Goal: Transaction & Acquisition: Purchase product/service

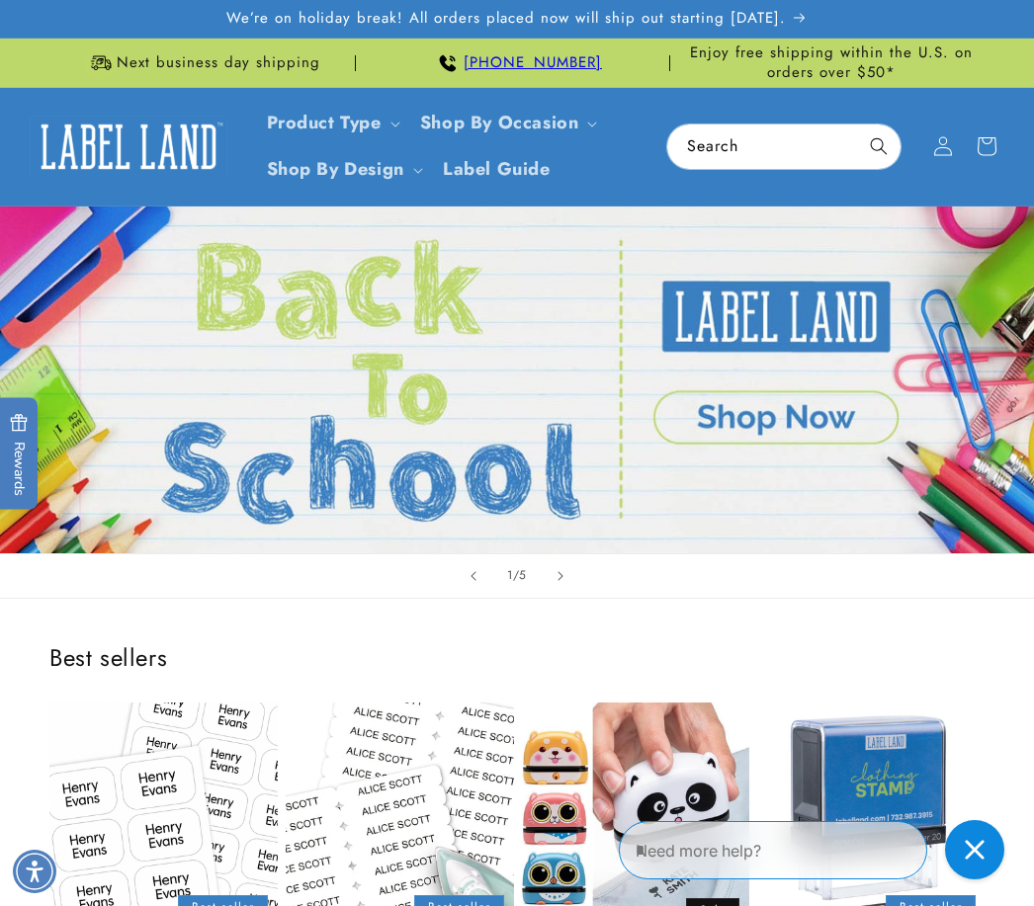
click at [753, 411] on link "Open this option" at bounding box center [517, 380] width 1034 height 347
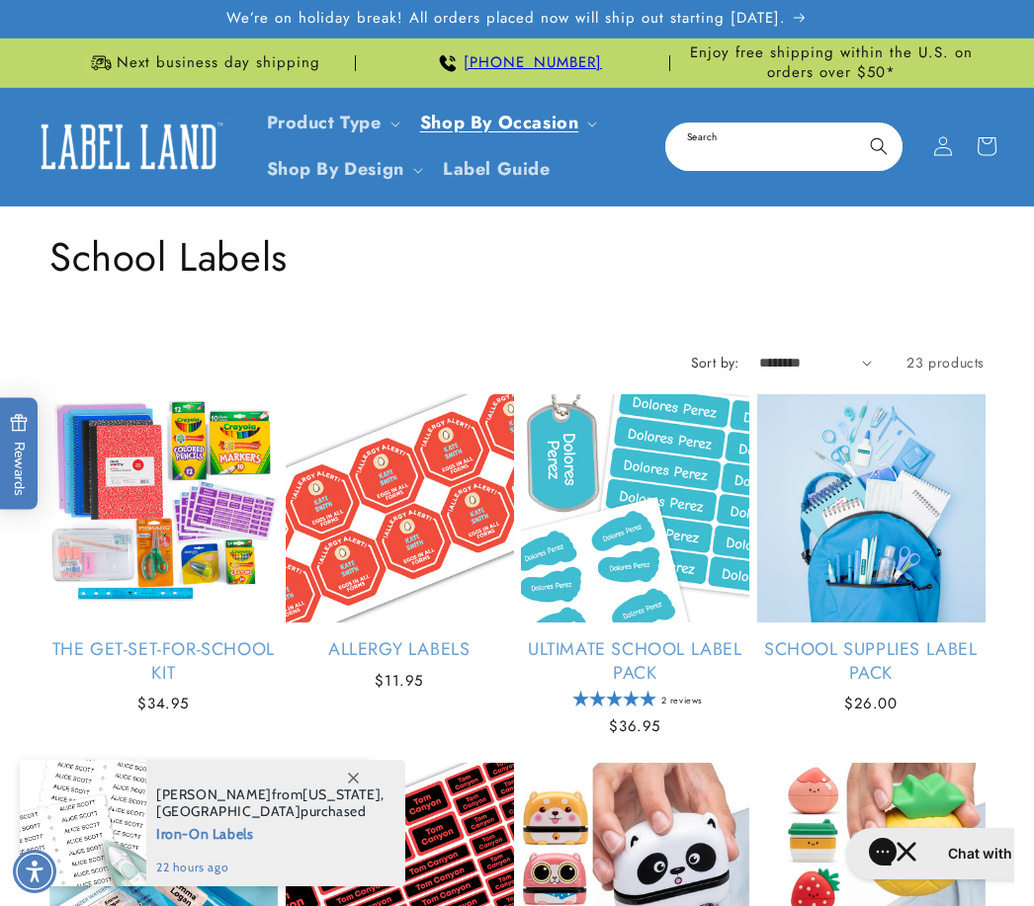
click at [739, 138] on input "Search" at bounding box center [783, 147] width 233 height 44
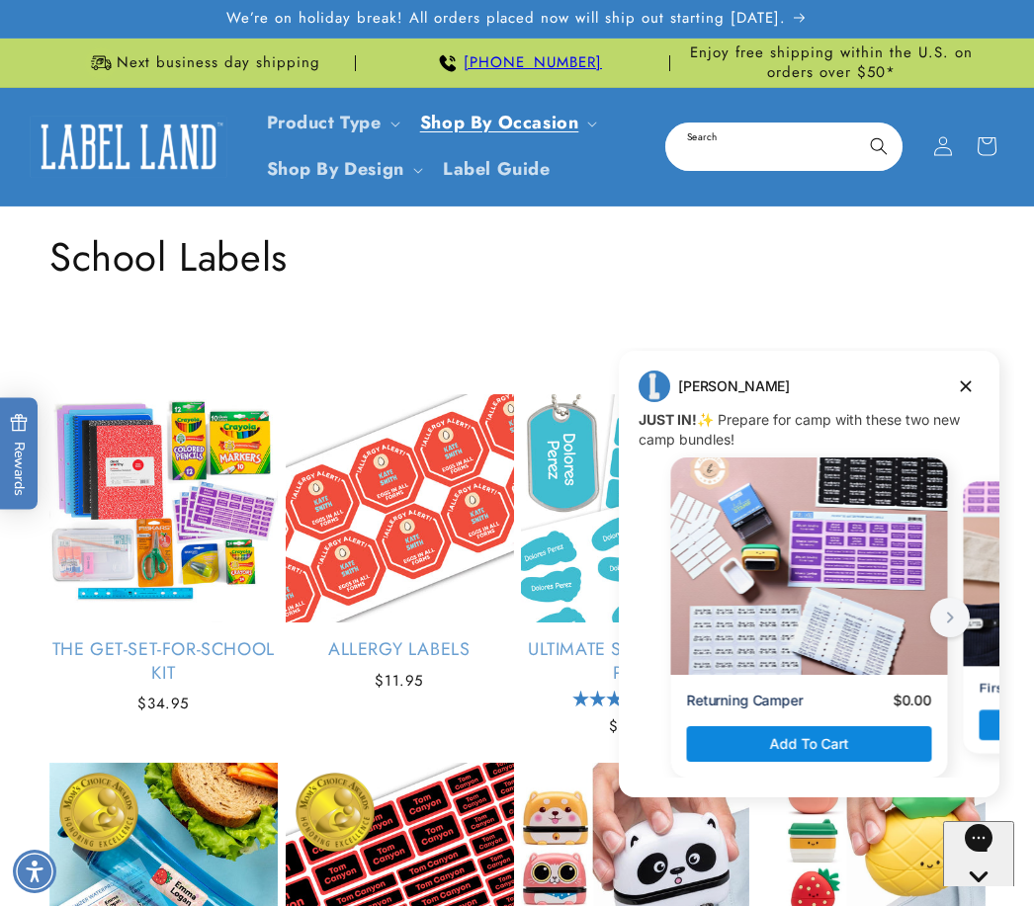
click at [731, 137] on input "Search" at bounding box center [783, 147] width 233 height 44
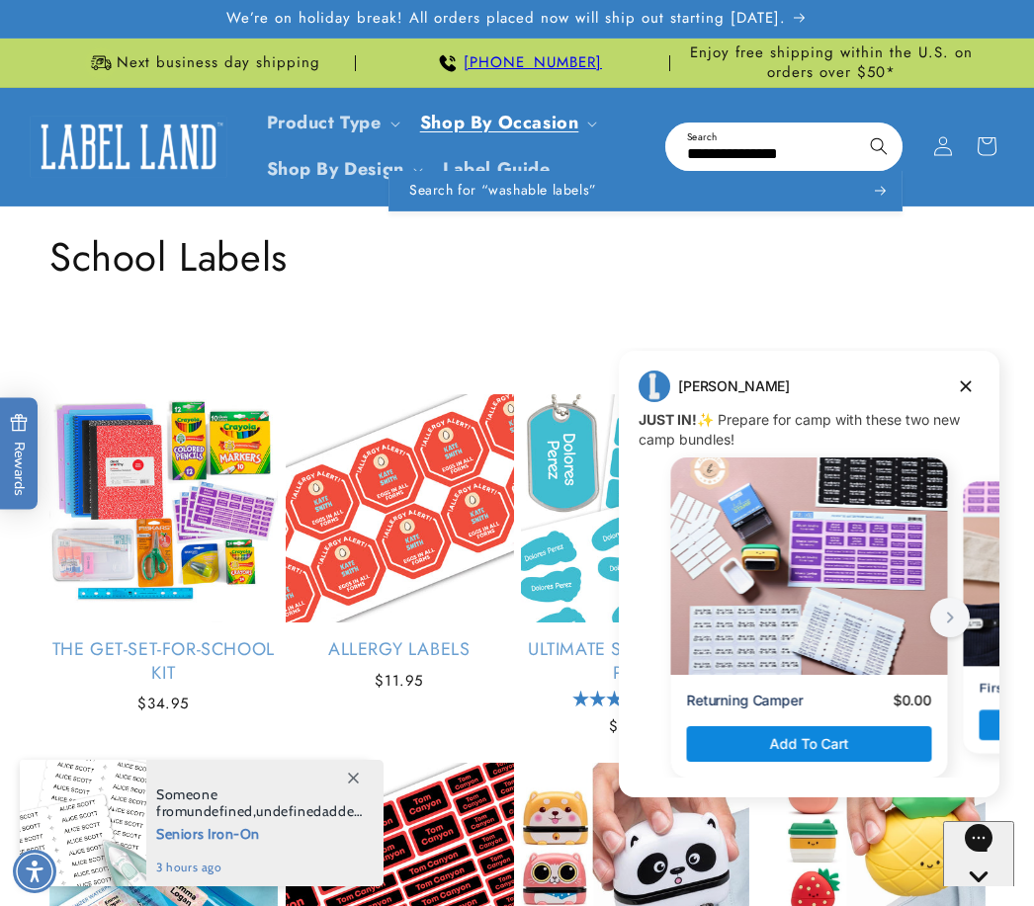
type input "**********"
click at [879, 144] on button "Search" at bounding box center [878, 146] width 43 height 43
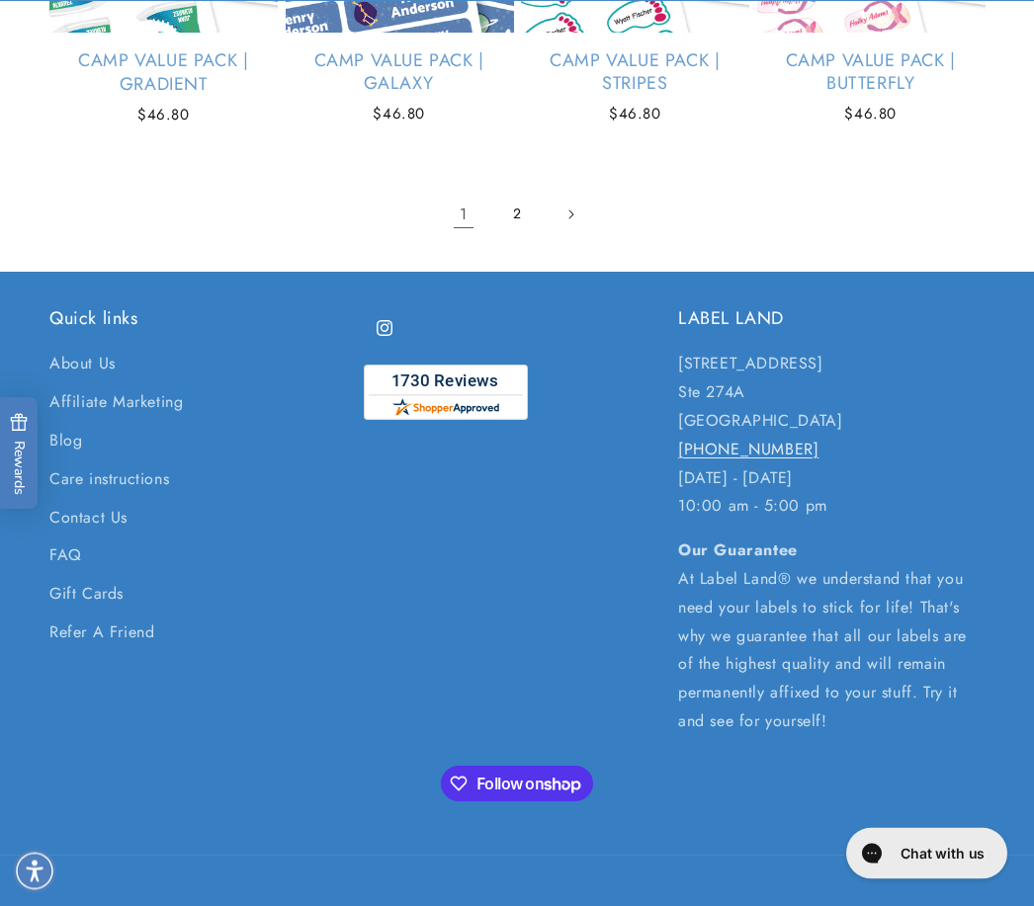
scroll to position [2552, 0]
